Goal: Entertainment & Leisure: Consume media (video, audio)

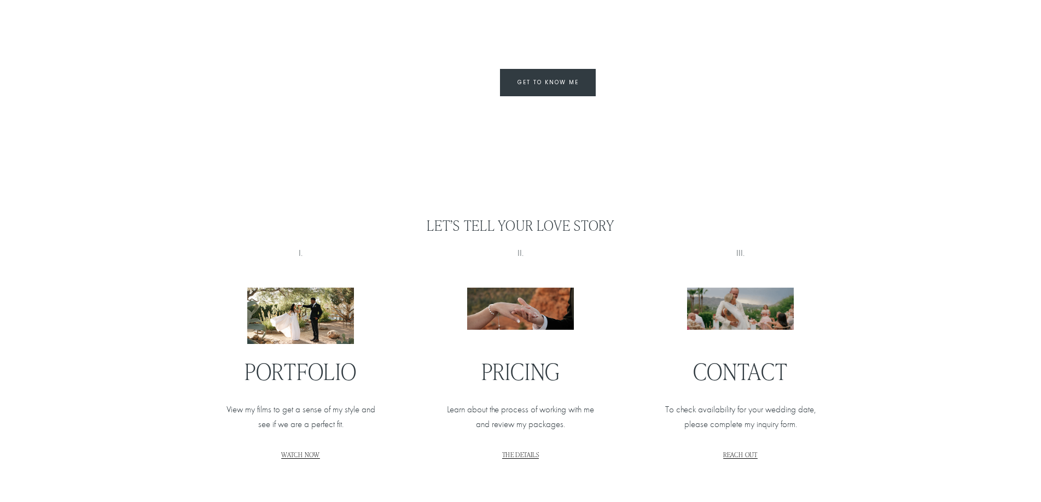
scroll to position [1185, 0]
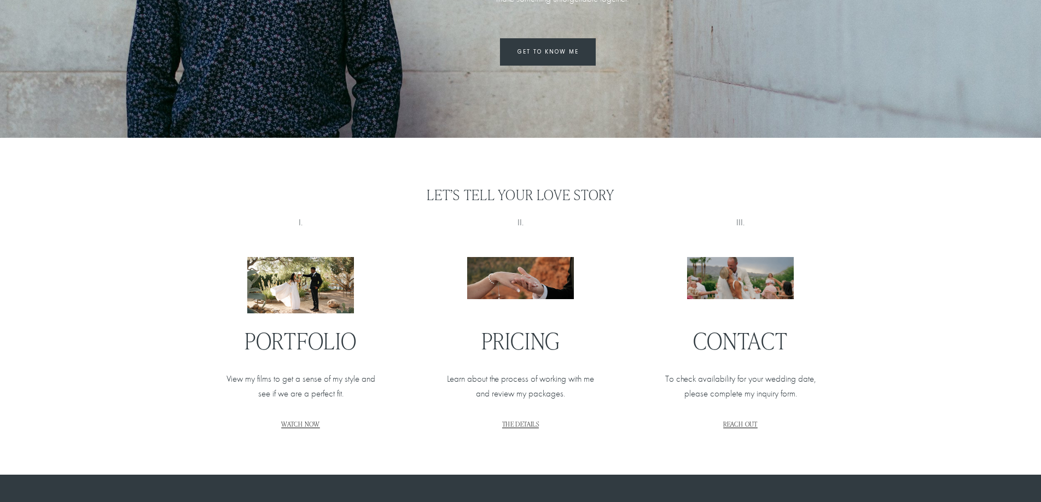
click at [587, 48] on link "GET TO KNOW ME" at bounding box center [548, 51] width 96 height 27
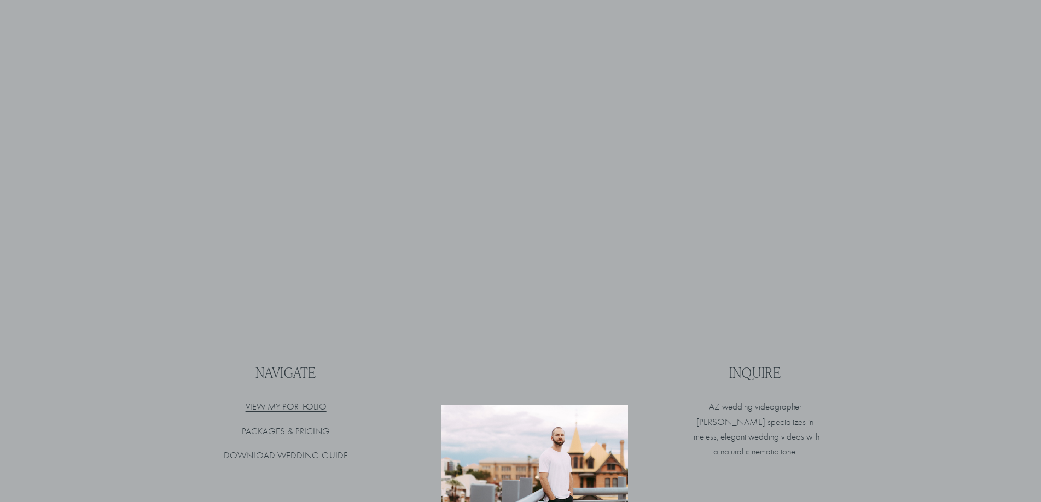
scroll to position [3590, 0]
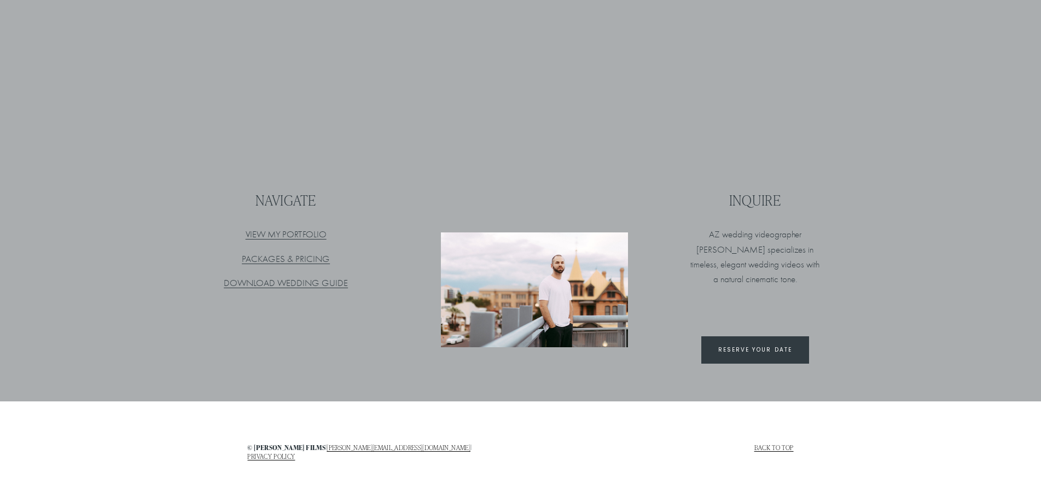
click at [277, 258] on link "PACKAGES & PRICING" at bounding box center [286, 259] width 88 height 10
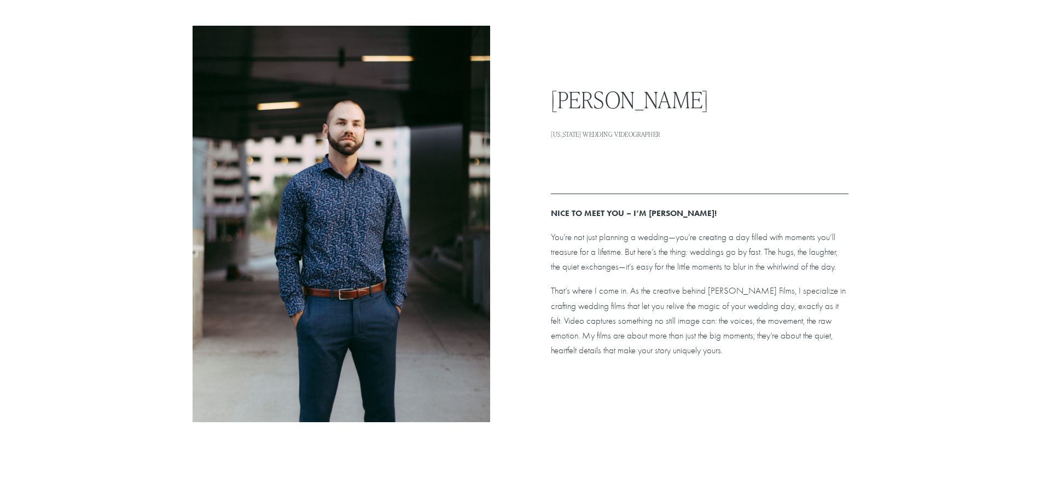
scroll to position [0, 0]
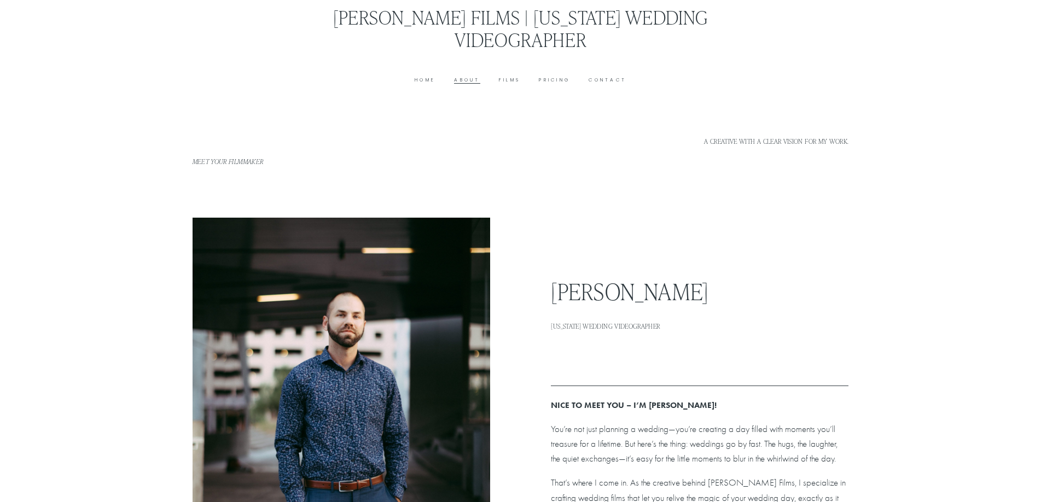
click at [380, 22] on link "[PERSON_NAME] Films | [US_STATE] Wedding Videographer" at bounding box center [520, 27] width 375 height 47
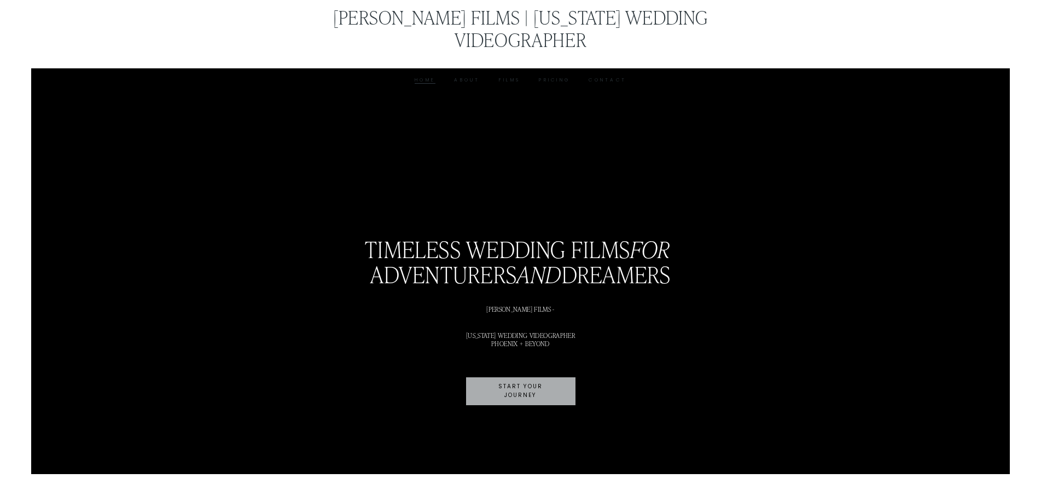
click at [507, 76] on link "Films" at bounding box center [509, 80] width 21 height 8
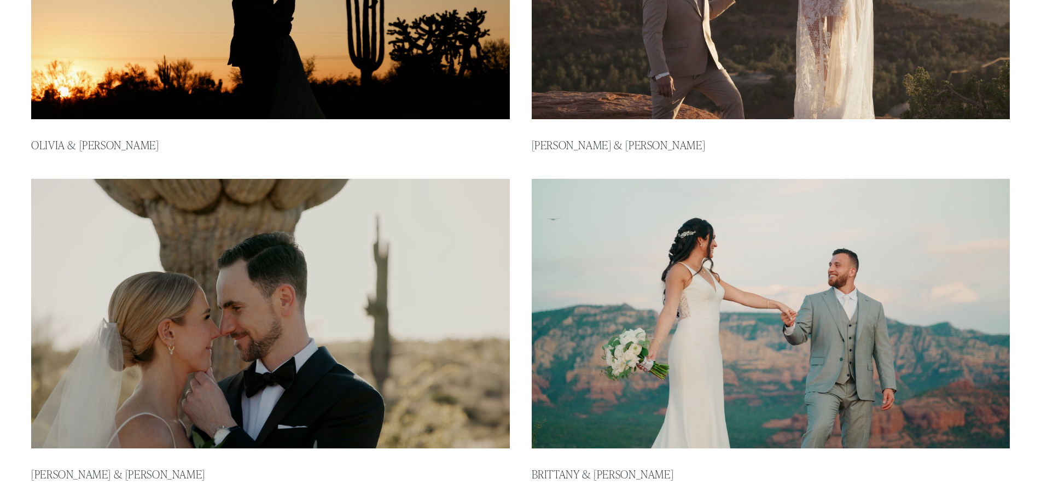
scroll to position [456, 0]
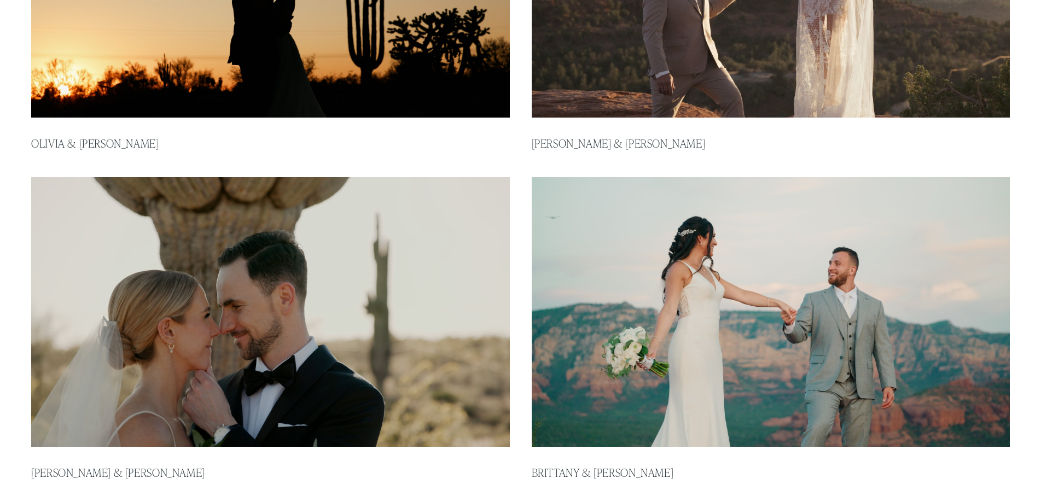
click at [746, 350] on img at bounding box center [770, 312] width 483 height 272
type input "*****"
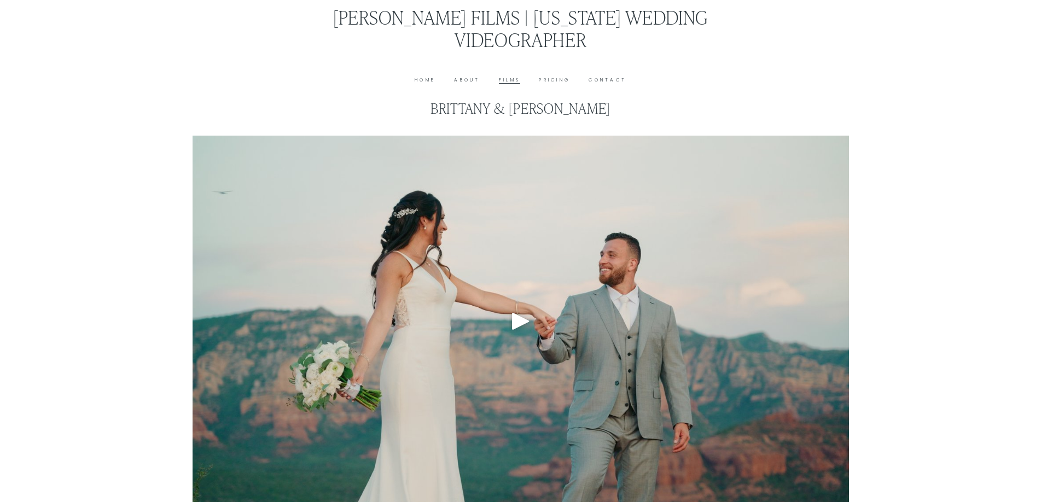
click at [527, 314] on div "Play" at bounding box center [521, 321] width 26 height 26
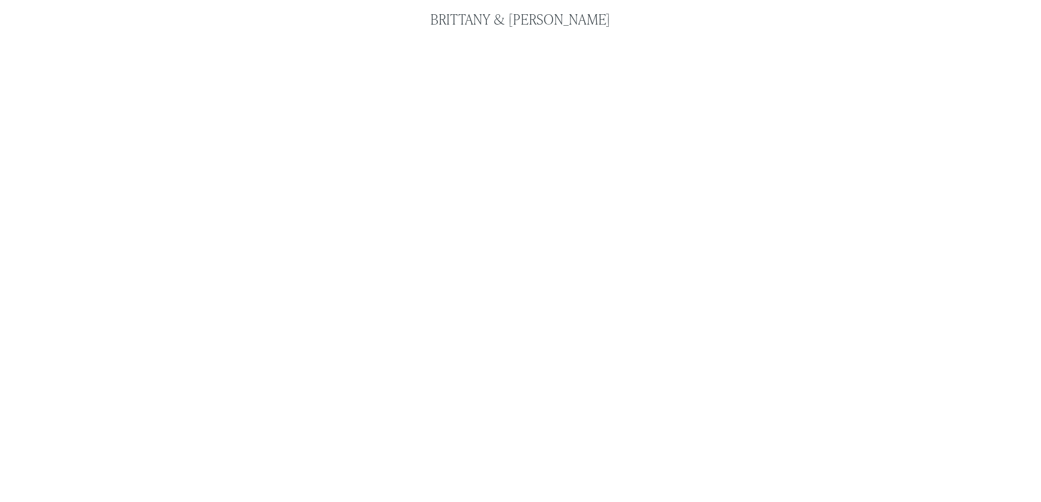
scroll to position [91, 0]
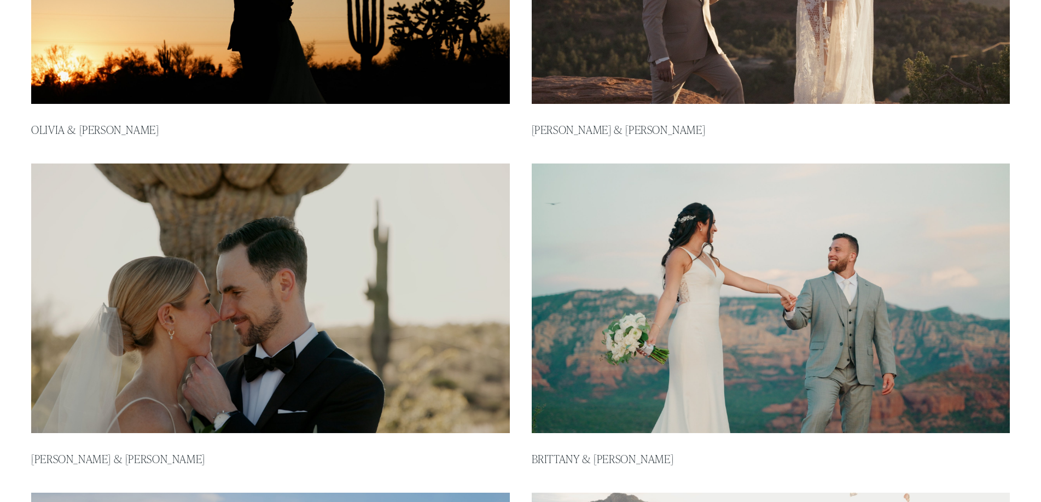
scroll to position [456, 0]
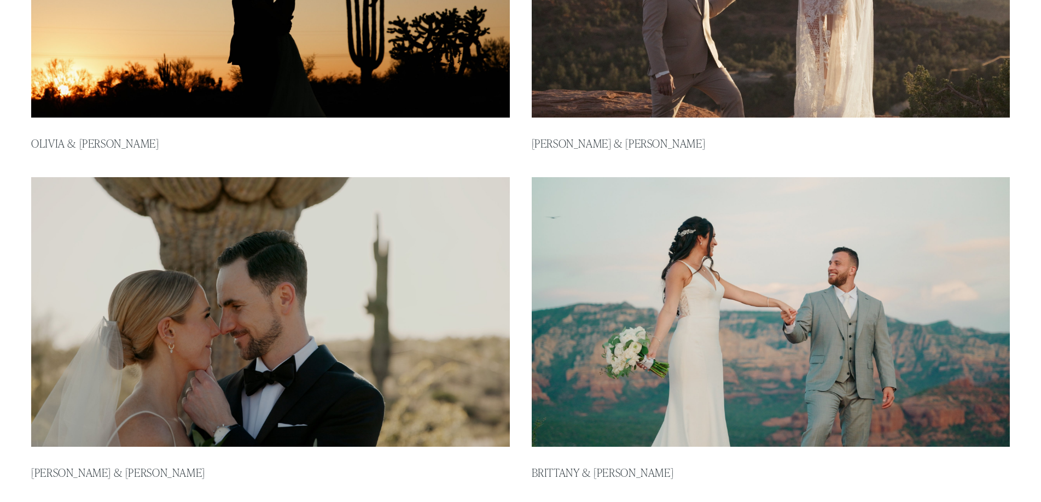
click at [306, 270] on img at bounding box center [270, 312] width 483 height 272
type input "*****"
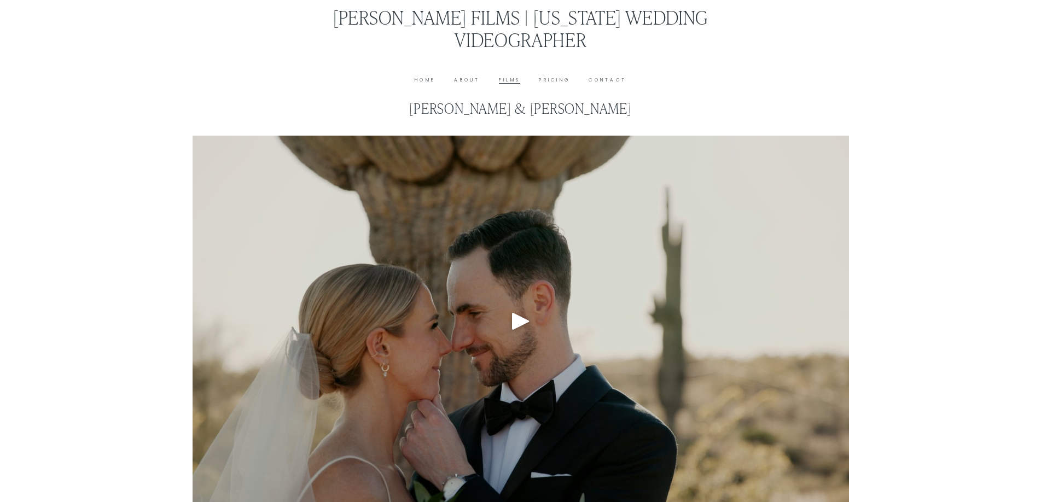
click at [519, 320] on div "Play" at bounding box center [521, 321] width 26 height 26
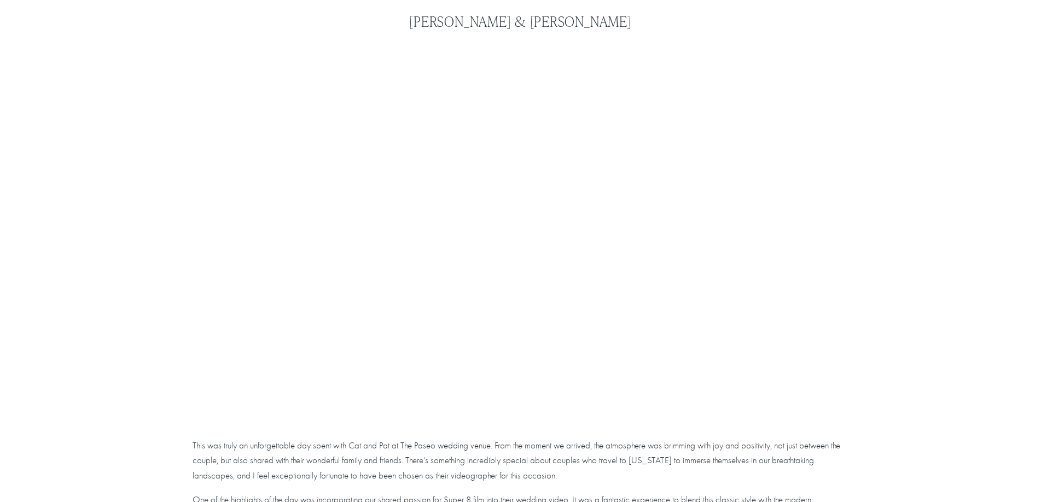
scroll to position [91, 0]
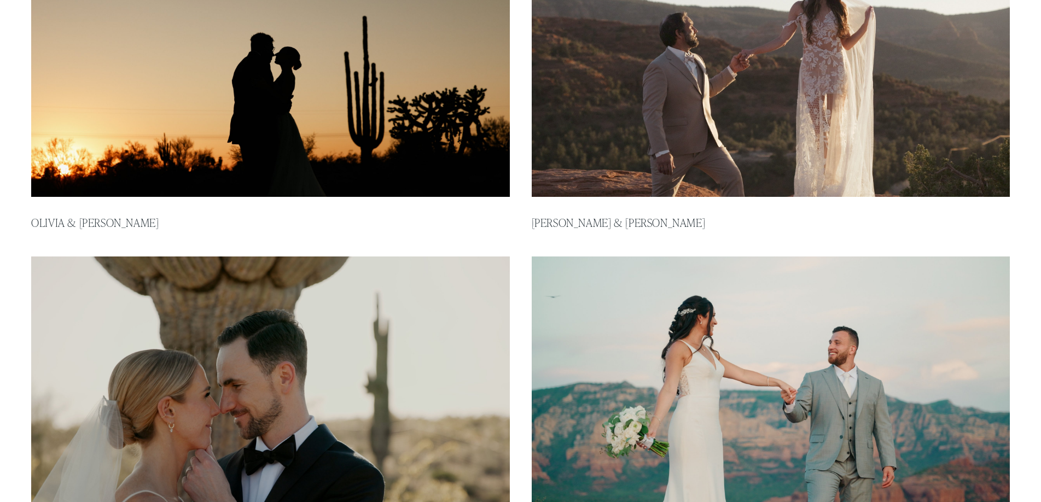
scroll to position [288, 0]
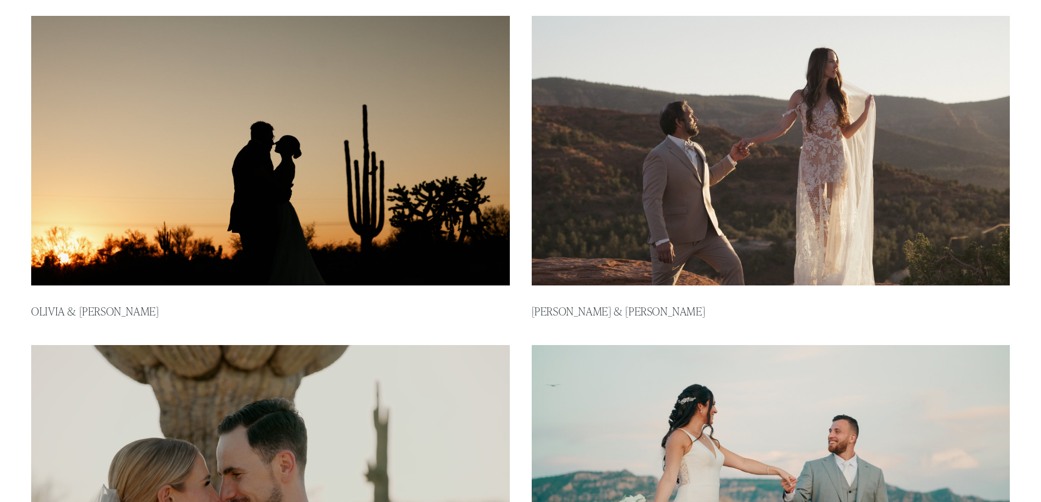
type input "*****"
click at [377, 144] on img at bounding box center [270, 150] width 483 height 272
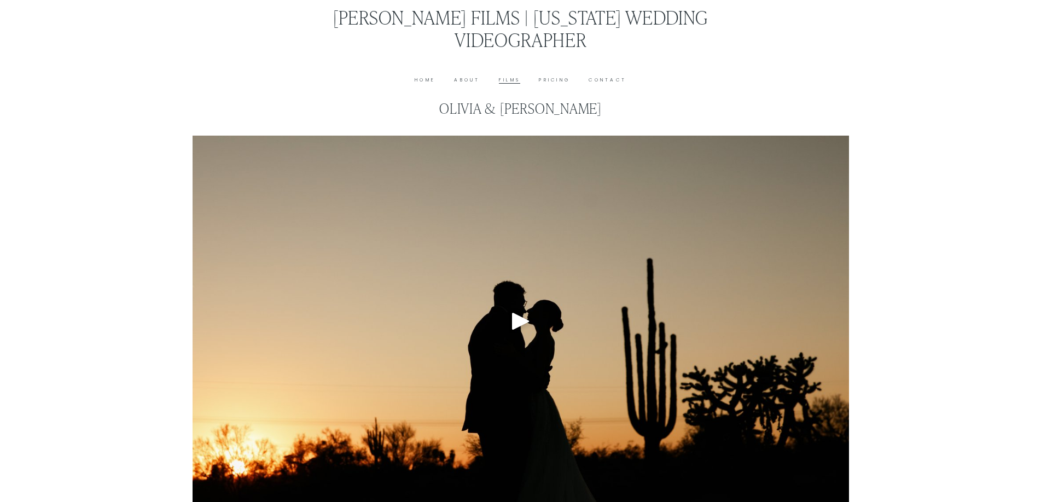
click at [526, 321] on div "Play" at bounding box center [521, 321] width 26 height 26
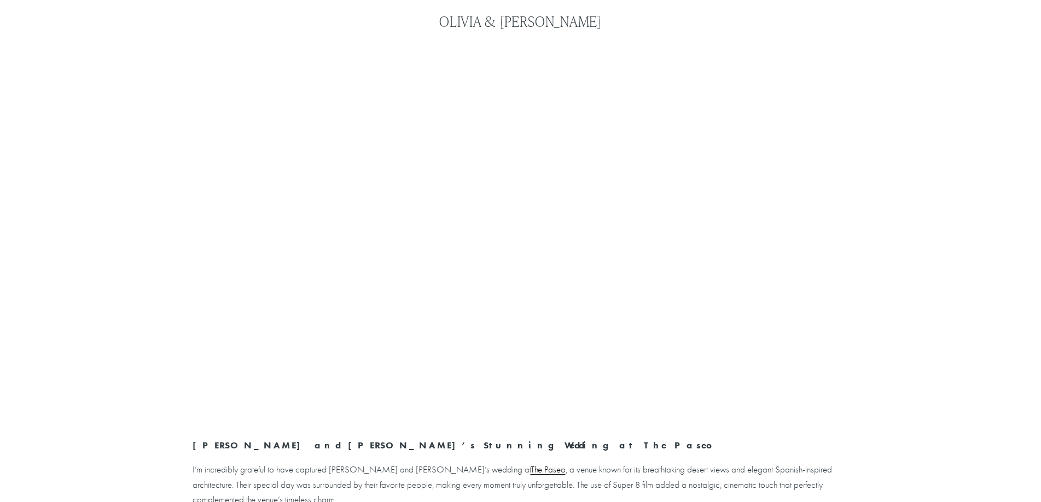
scroll to position [91, 0]
